Goal: Navigation & Orientation: Go to known website

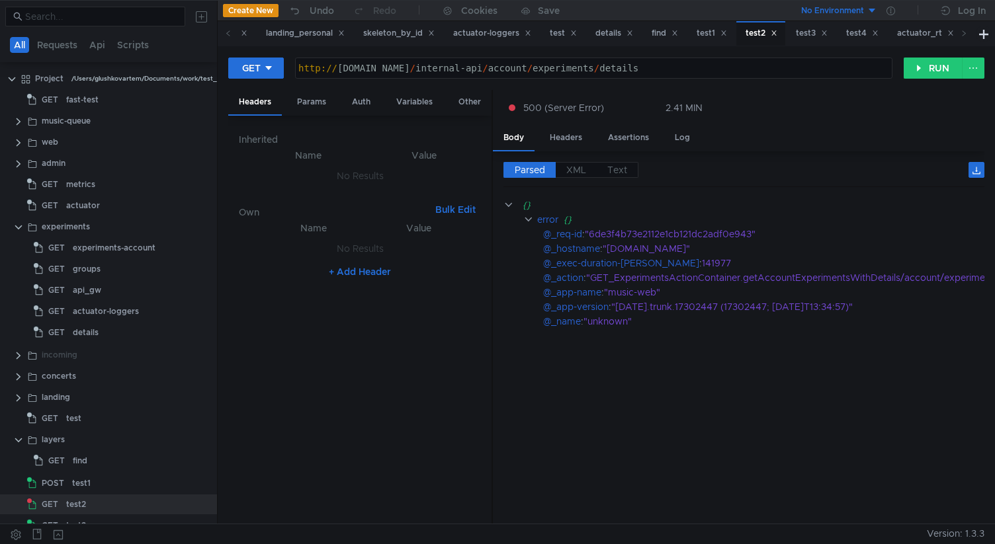
scroll to position [64, 0]
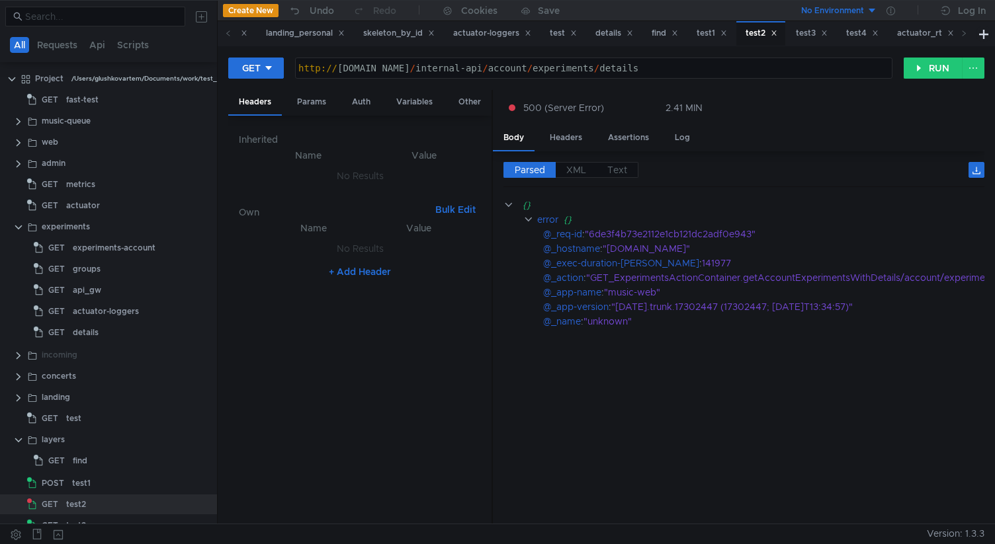
scroll to position [64, 0]
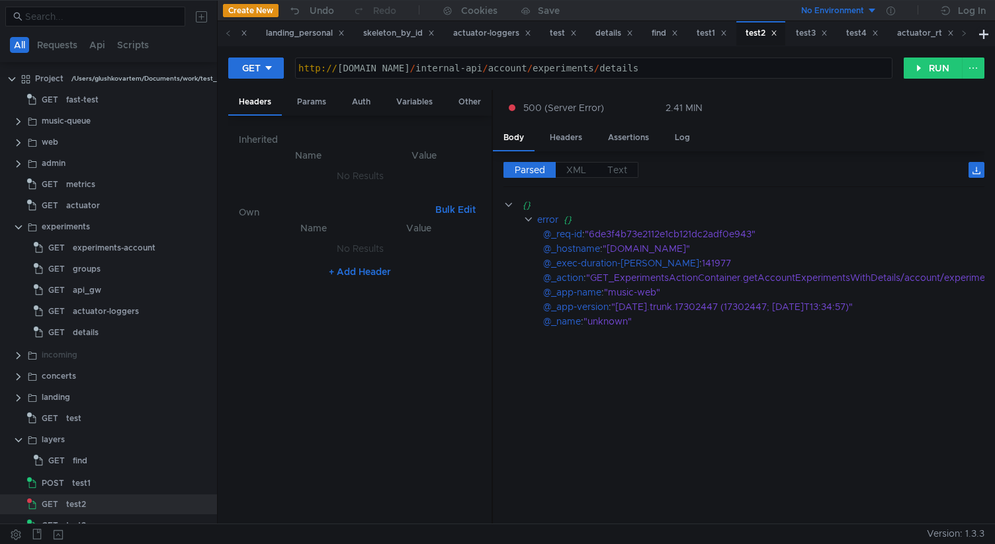
scroll to position [64, 0]
